Goal: Transaction & Acquisition: Purchase product/service

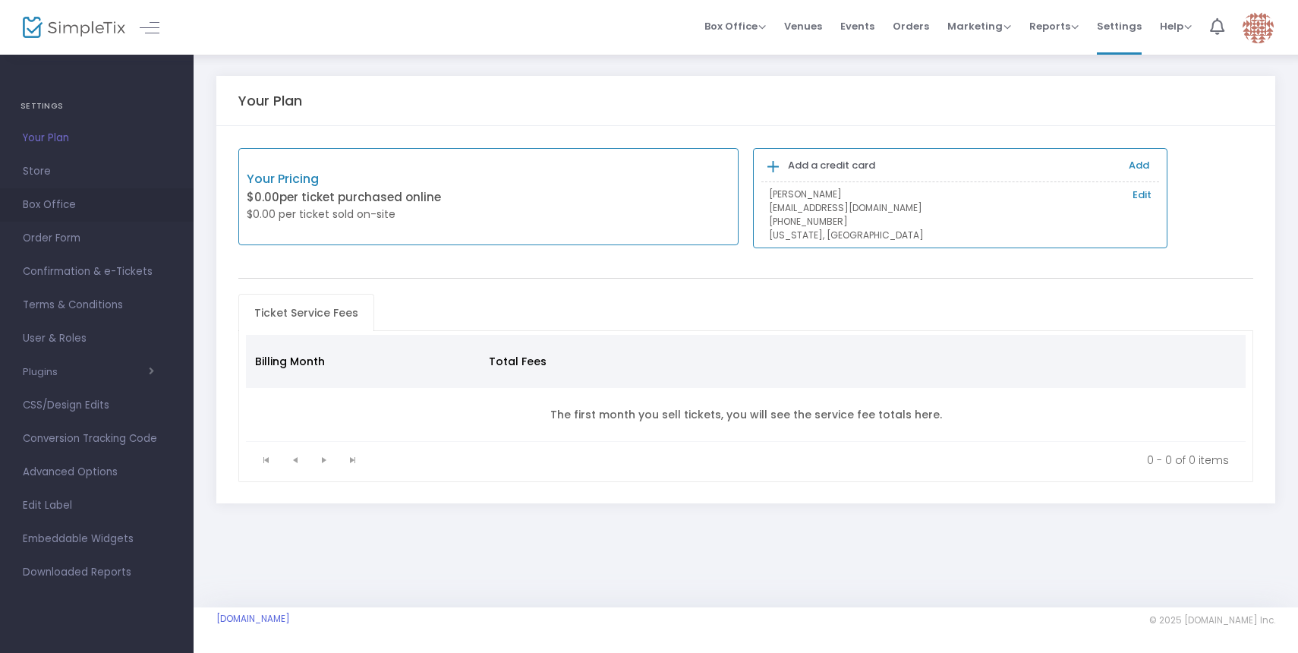
click at [44, 203] on span "Box Office" at bounding box center [97, 205] width 148 height 20
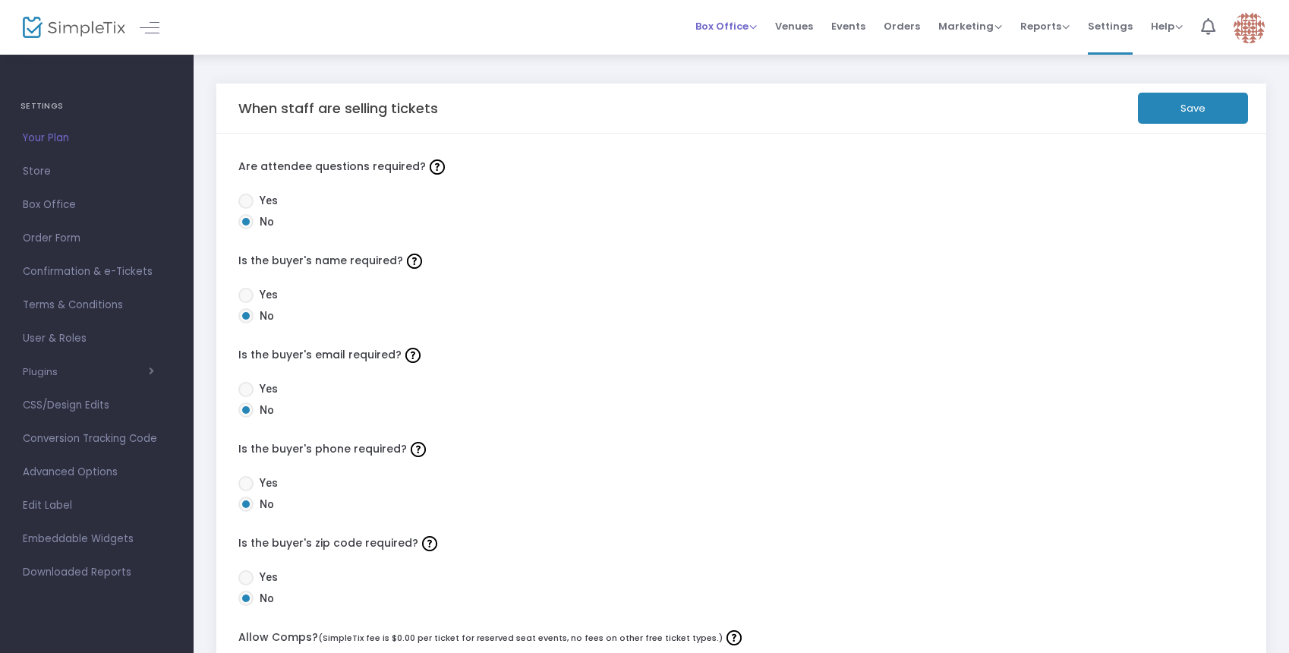
click at [757, 31] on span "Box Office" at bounding box center [725, 26] width 61 height 14
click at [763, 57] on li "Sell Tickets" at bounding box center [749, 51] width 109 height 30
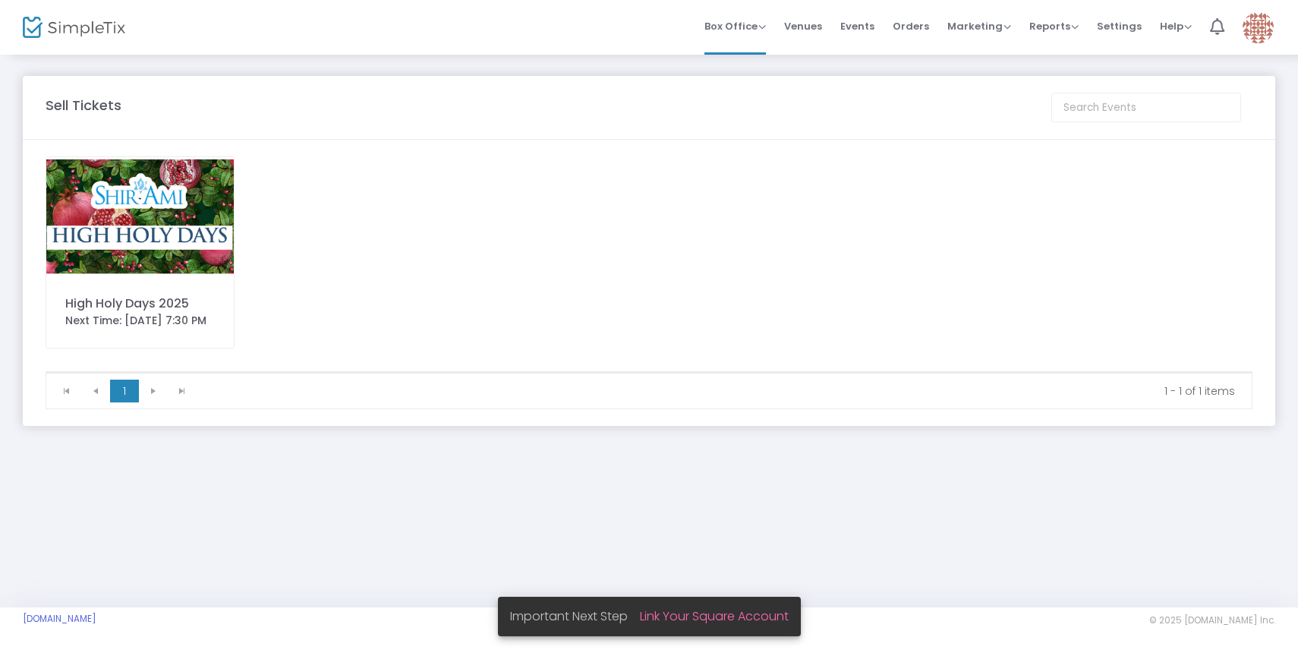
click at [186, 203] on img at bounding box center [139, 216] width 187 height 118
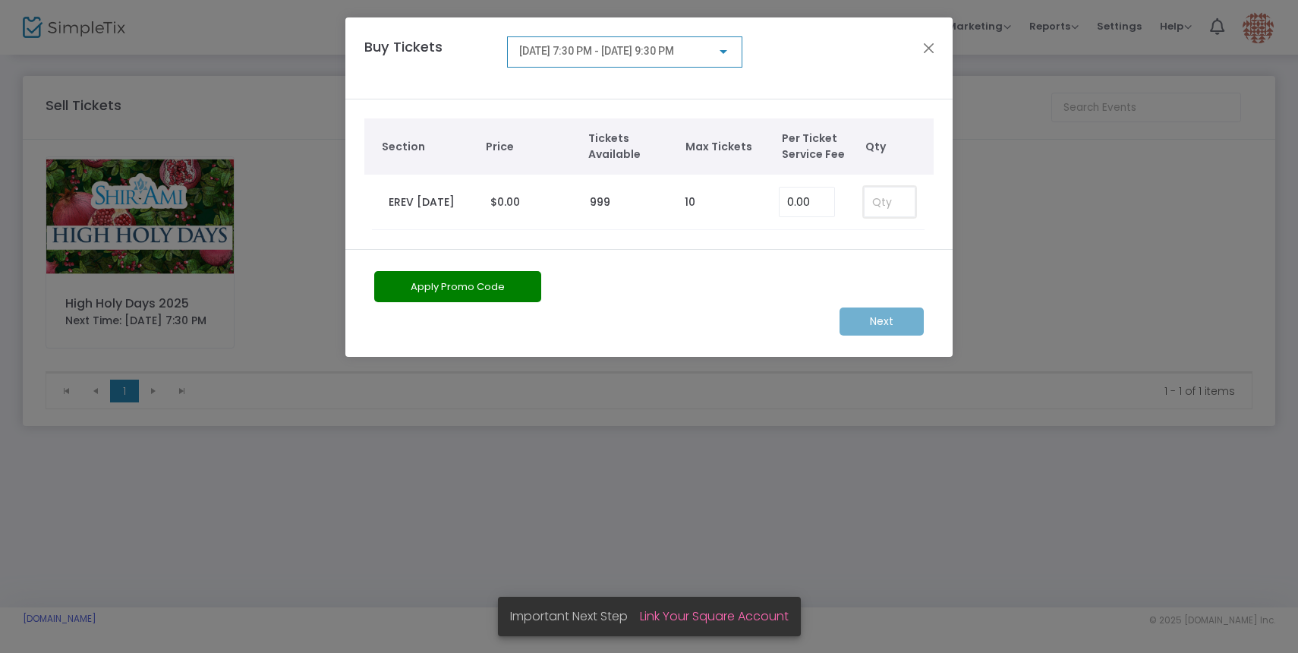
click at [885, 208] on input at bounding box center [890, 201] width 50 height 29
type input "1"
click at [693, 67] on div "[DATE] 7:30 PM - [DATE] 9:30 PM" at bounding box center [624, 51] width 235 height 31
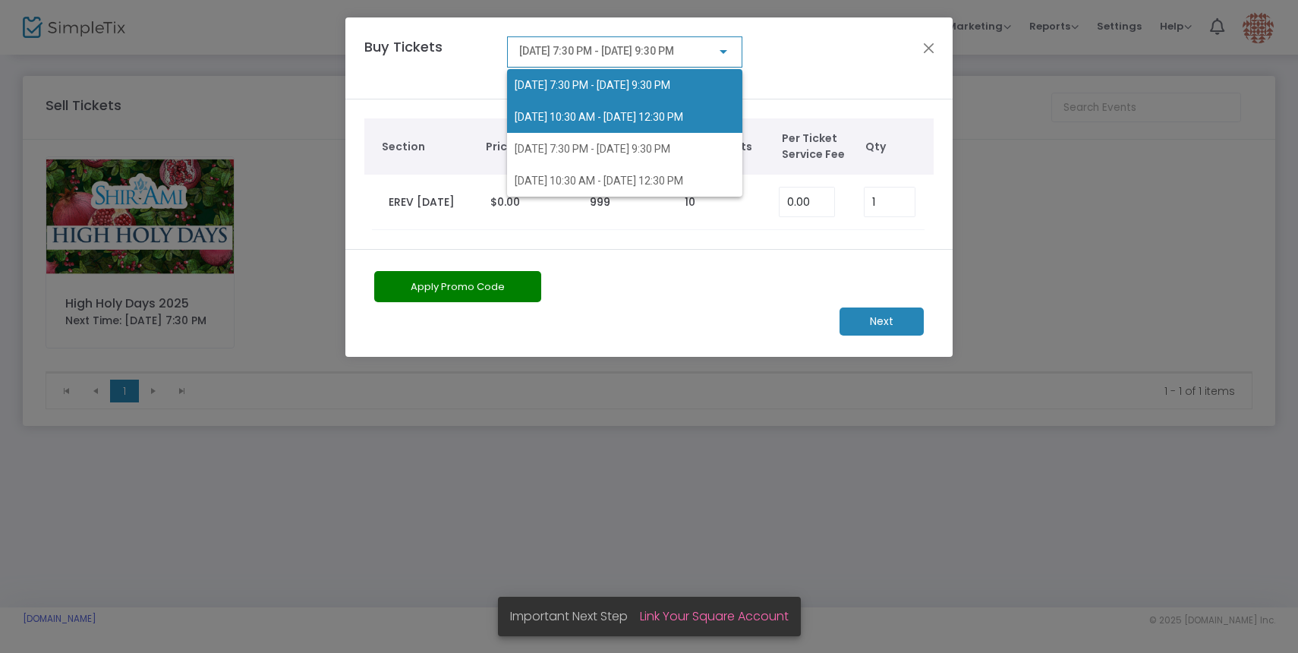
click at [680, 117] on span "[DATE] 10:30 AM - [DATE] 12:30 PM" at bounding box center [599, 117] width 169 height 12
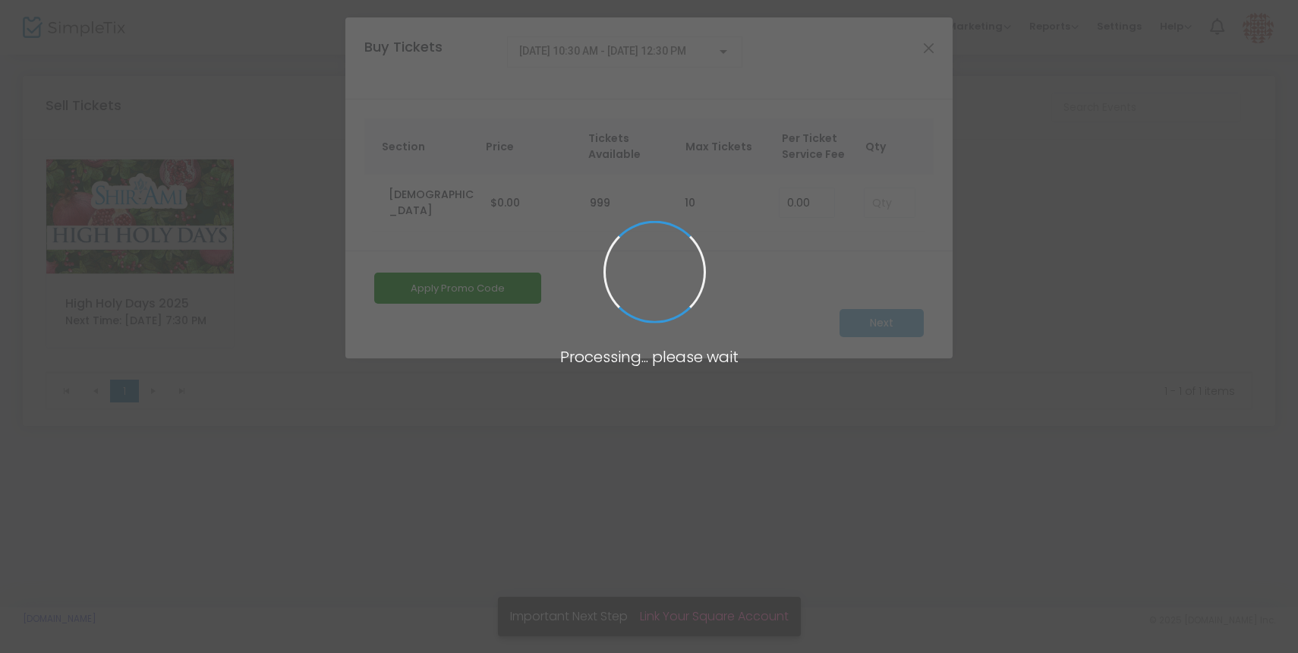
click at [896, 210] on span at bounding box center [649, 326] width 1298 height 653
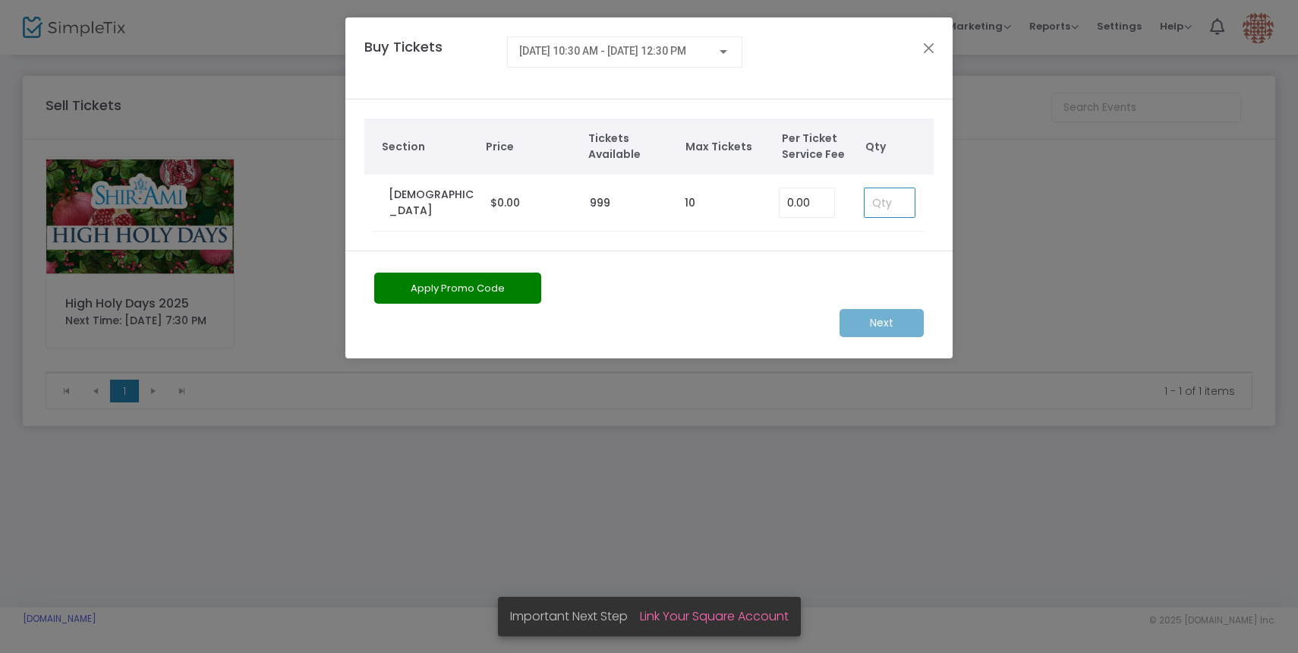
click at [889, 203] on input at bounding box center [890, 202] width 50 height 29
type input "1"
click at [678, 43] on div "[DATE] 10:30 AM - [DATE] 12:30 PM" at bounding box center [624, 48] width 211 height 28
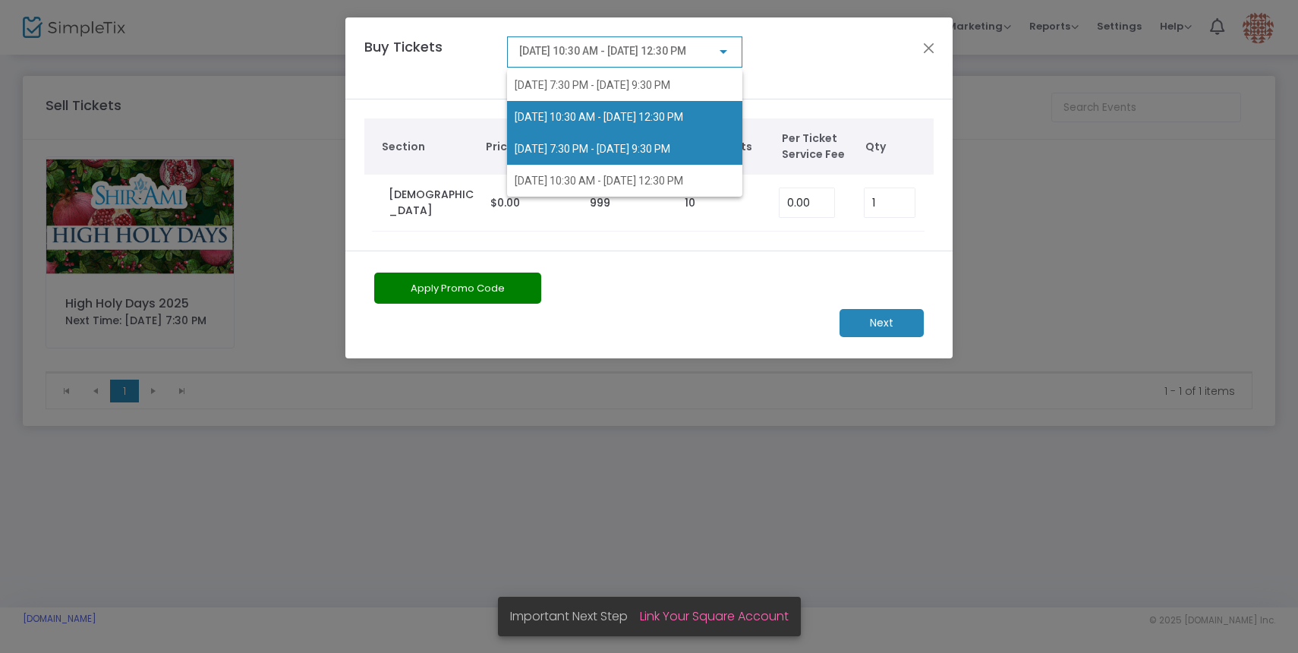
click at [670, 152] on span "[DATE] 7:30 PM - [DATE] 9:30 PM" at bounding box center [593, 149] width 156 height 12
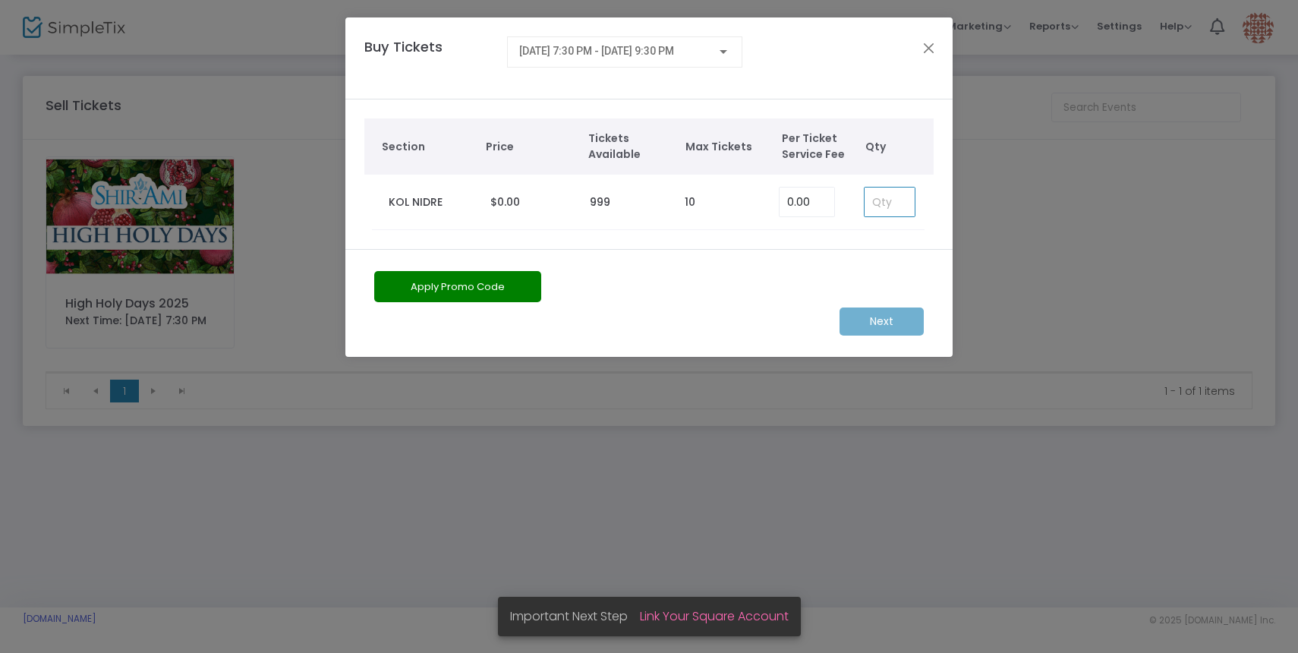
click at [884, 206] on input at bounding box center [890, 201] width 50 height 29
type input "1"
click at [693, 61] on div "[DATE] 7:30 PM - [DATE] 9:30 PM" at bounding box center [624, 48] width 211 height 28
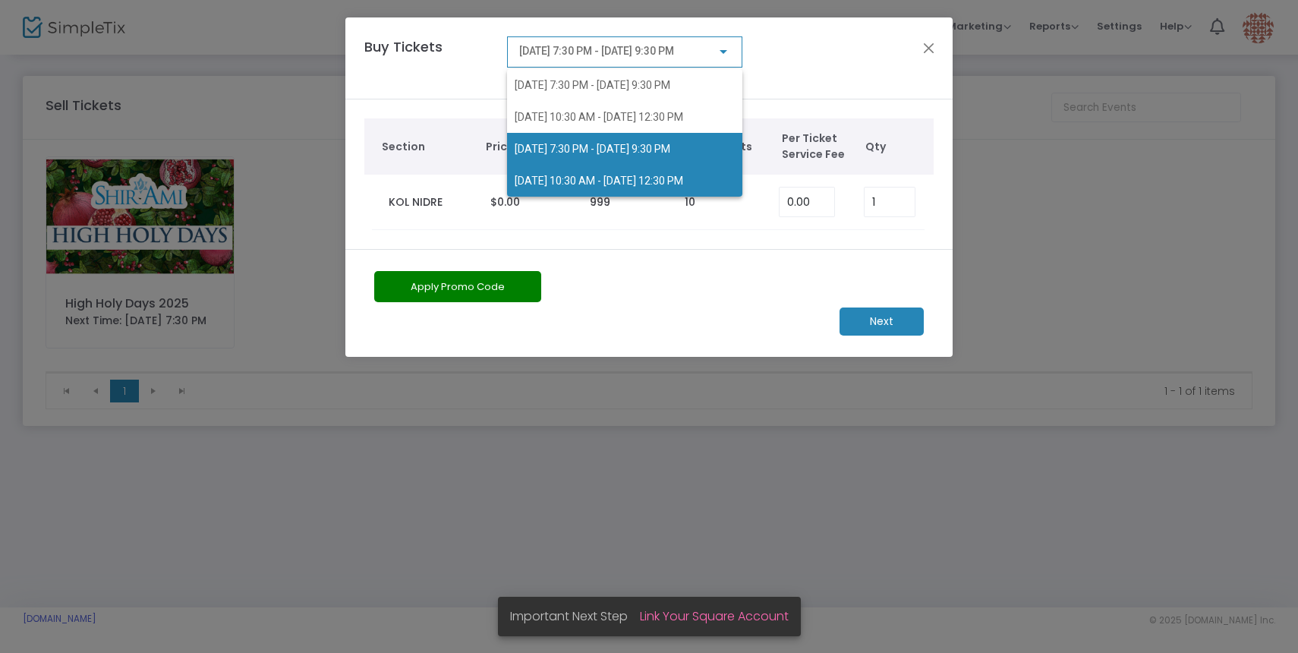
click at [683, 176] on span "[DATE] 10:30 AM - [DATE] 12:30 PM" at bounding box center [599, 181] width 169 height 12
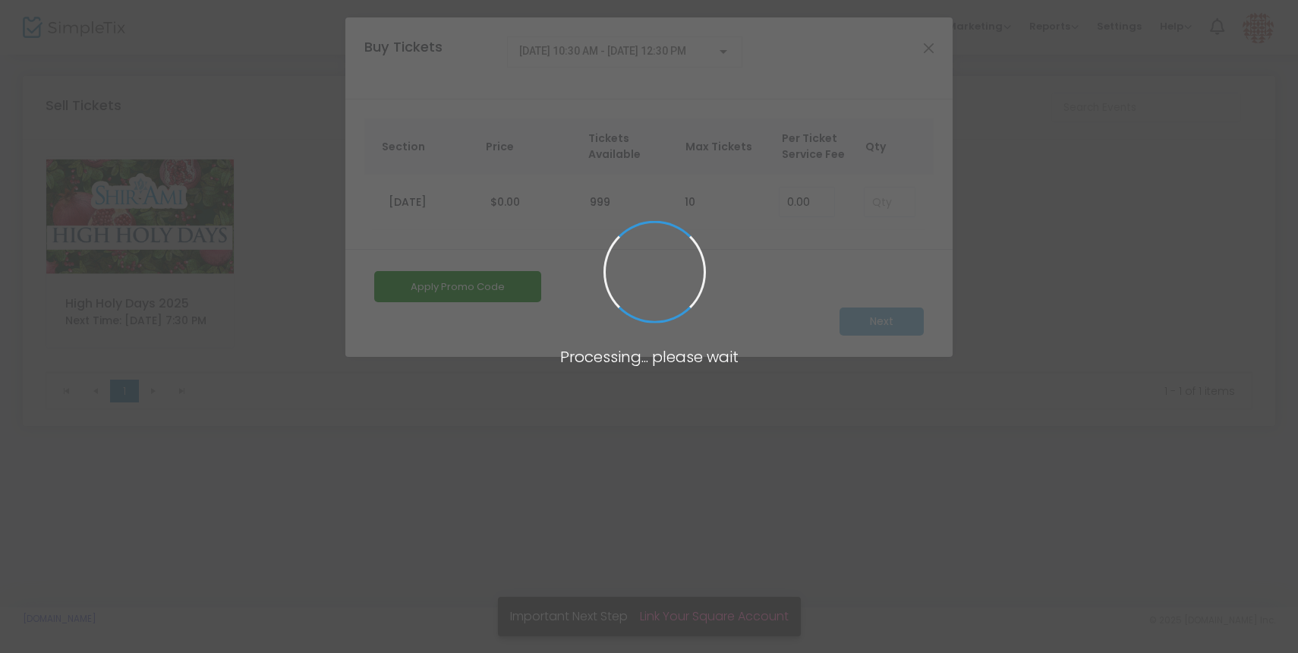
click at [886, 210] on span at bounding box center [649, 326] width 1298 height 653
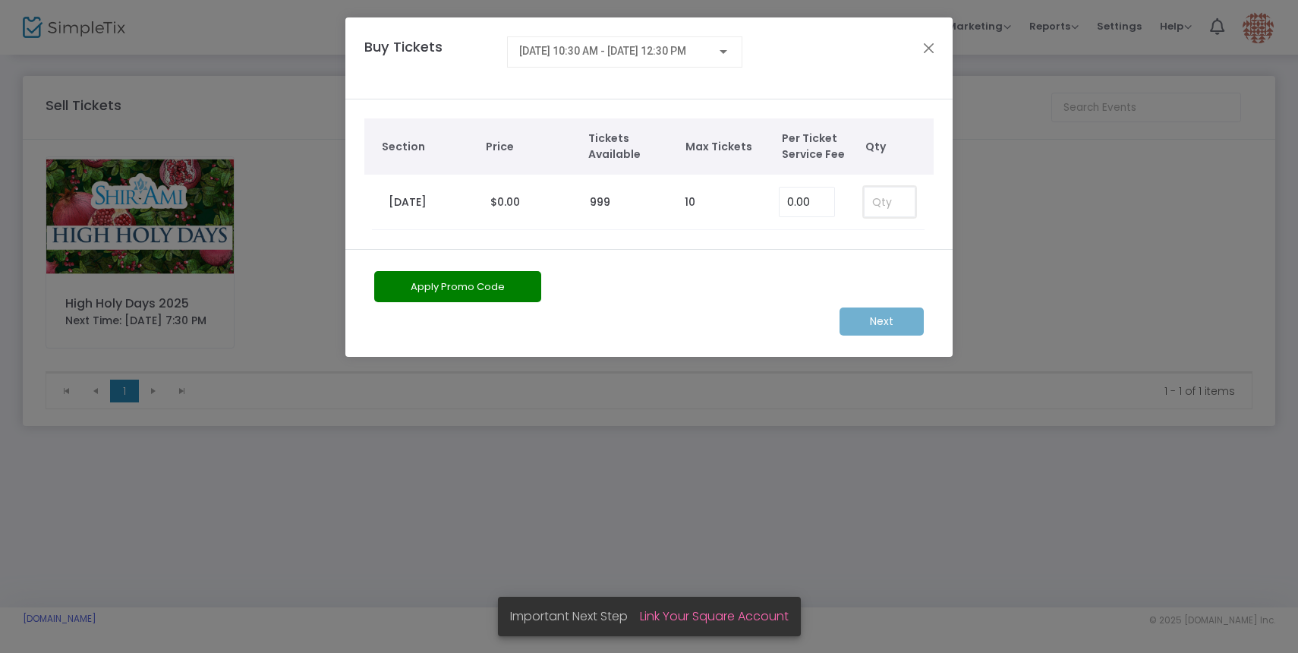
click at [886, 204] on input at bounding box center [890, 201] width 50 height 29
type input "1"
click at [887, 322] on m-button "Next" at bounding box center [882, 321] width 84 height 28
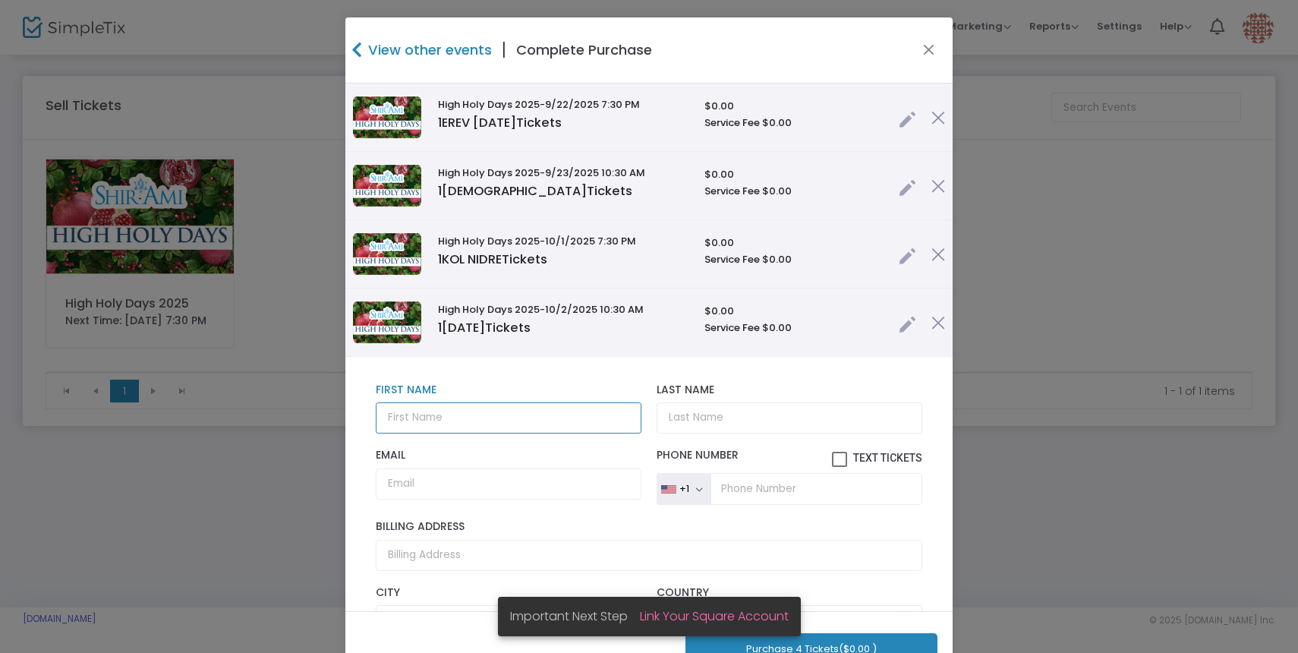
click at [484, 414] on input "text" at bounding box center [509, 417] width 266 height 31
type input "TC"
type input "G"
type input "Fine"
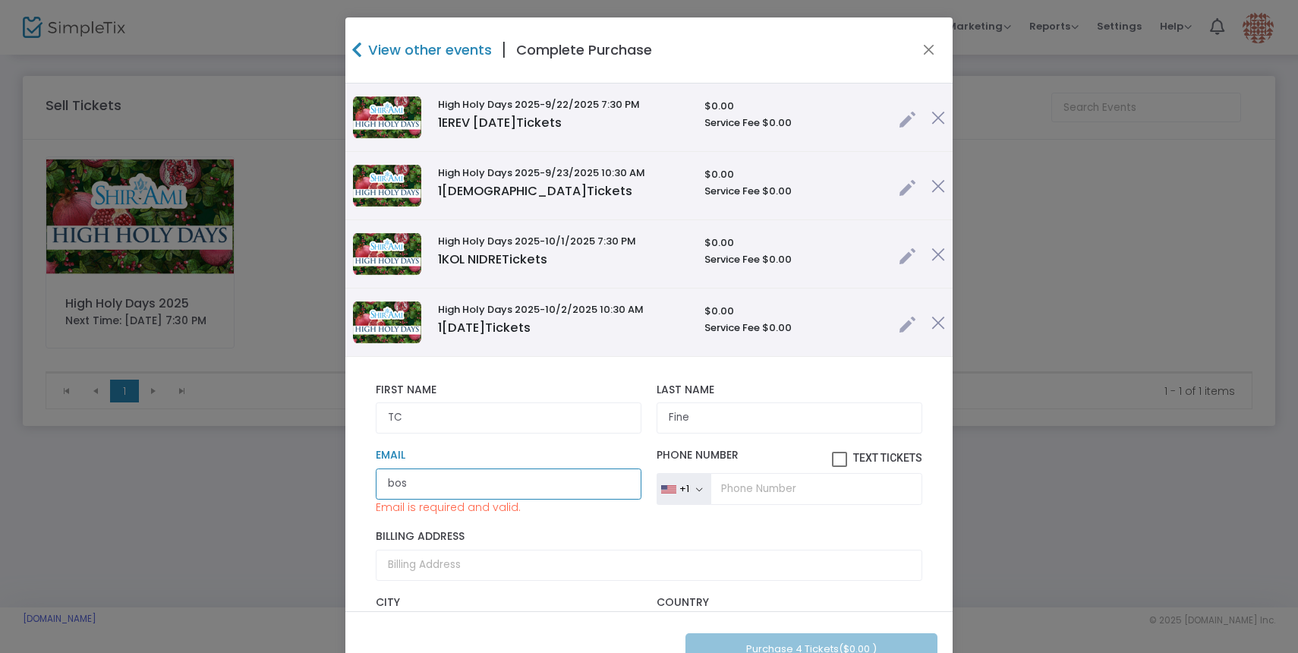
click at [458, 487] on input "bos" at bounding box center [509, 483] width 266 height 31
paste input "[EMAIL_ADDRESS][DOMAIN_NAME]"
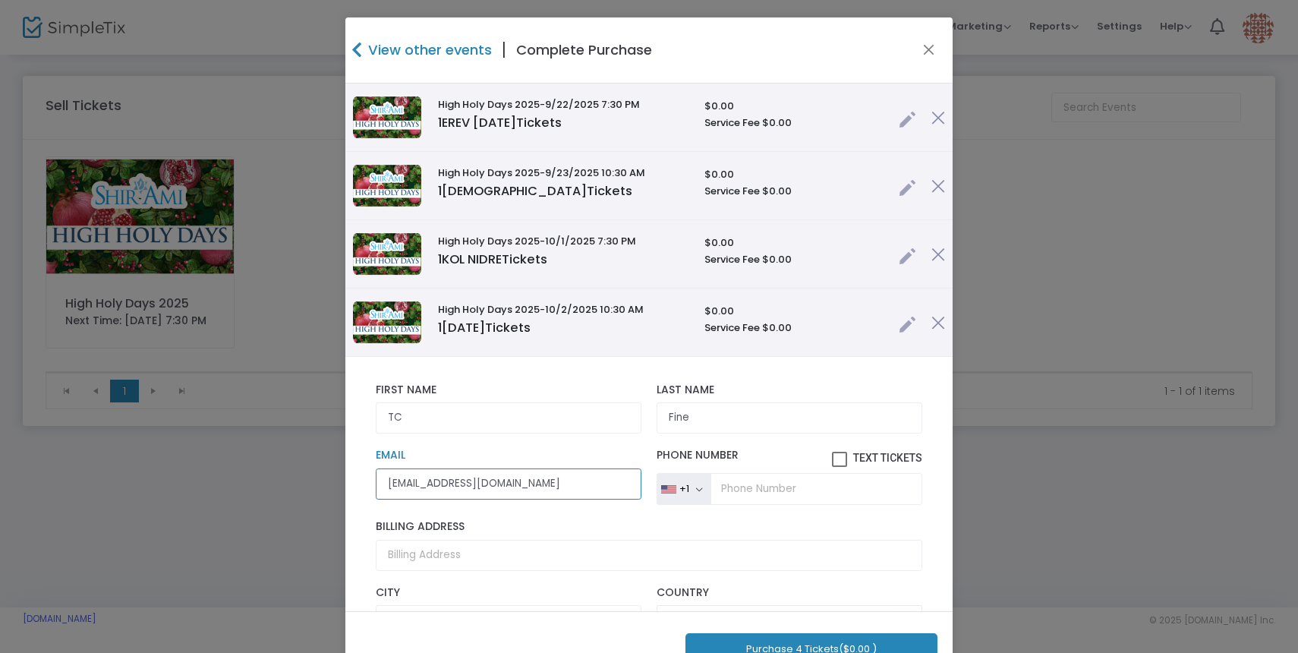
type input "[EMAIL_ADDRESS][DOMAIN_NAME]"
click at [518, 512] on div "[EMAIL_ADDRESS][DOMAIN_NAME] Email Email is required and valid. +1 [GEOGRAPHIC_…" at bounding box center [649, 476] width 562 height 71
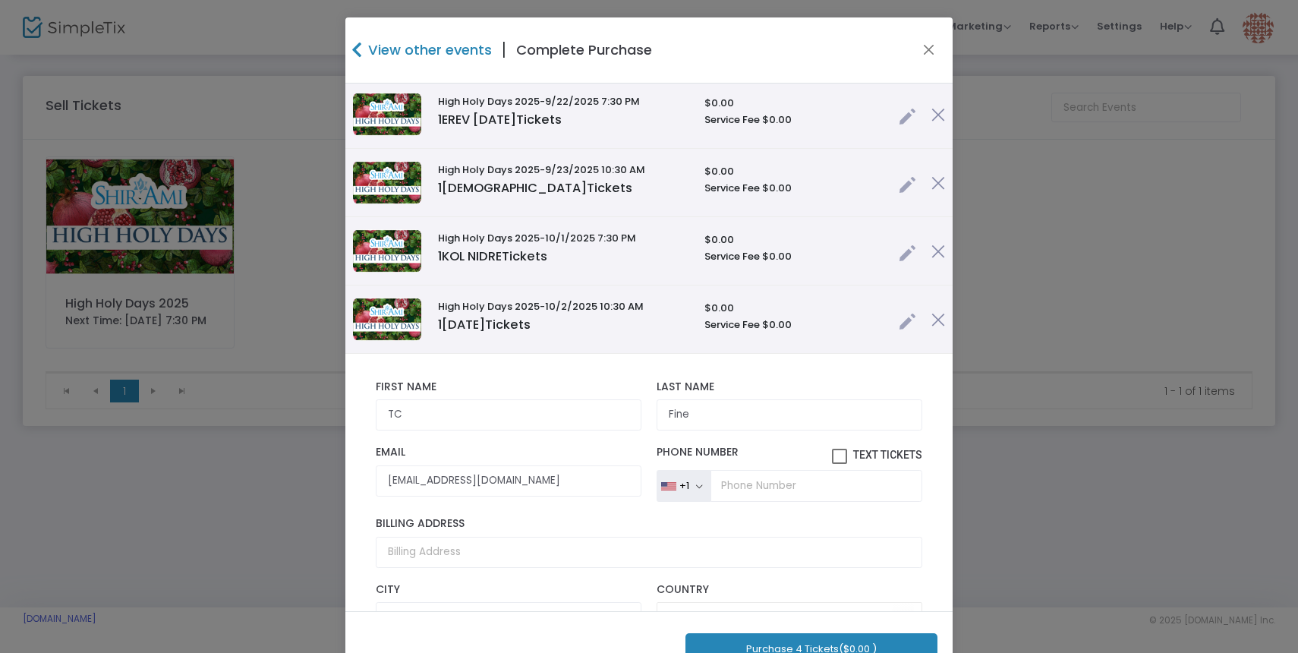
scroll to position [227, 0]
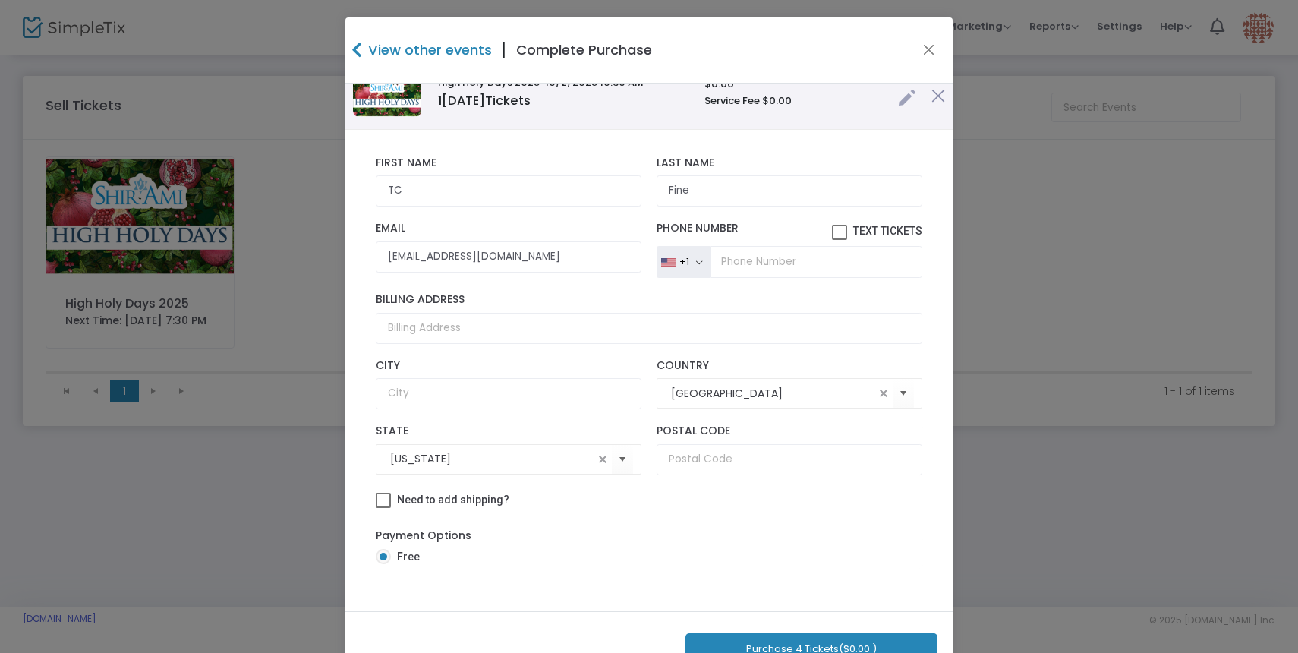
click at [807, 644] on button "Purchase 4 Tickets ($0.00 )" at bounding box center [811, 648] width 252 height 31
